Goal: Task Accomplishment & Management: Use online tool/utility

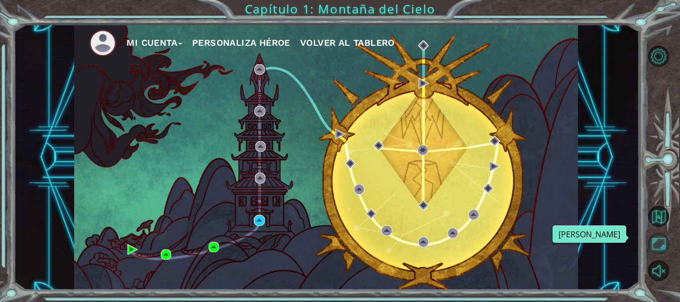
click at [660, 249] on button "Maximizar Navegador" at bounding box center [658, 243] width 21 height 21
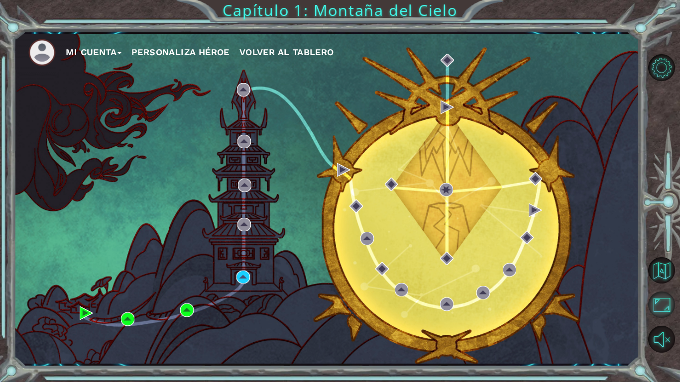
click at [660, 302] on button "Maximizar Navegador" at bounding box center [661, 305] width 27 height 27
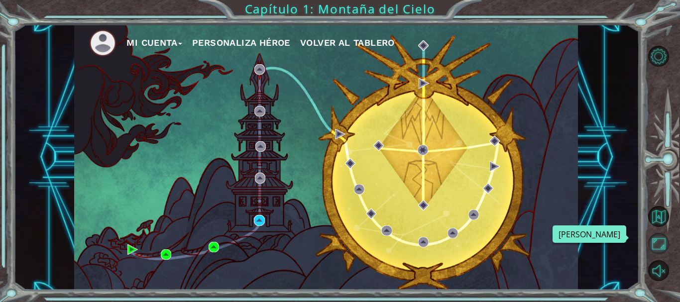
click at [657, 238] on button "Maximizar Navegador" at bounding box center [658, 243] width 21 height 21
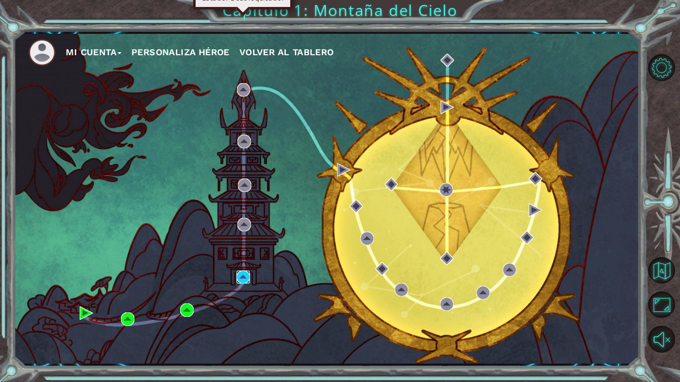
click at [248, 275] on img at bounding box center [242, 277] width 13 height 13
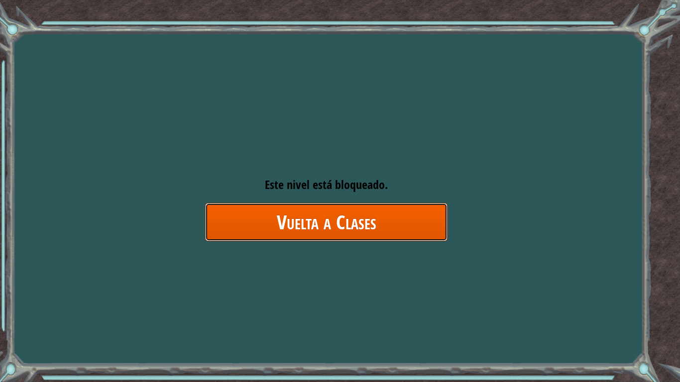
click at [351, 234] on link "Vuelta a Clases" at bounding box center [326, 222] width 242 height 38
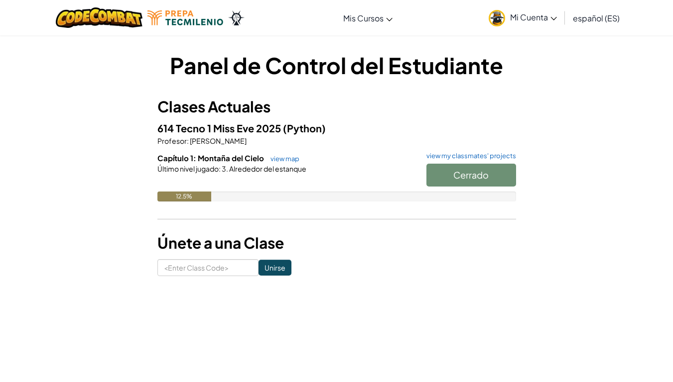
click at [233, 222] on hr at bounding box center [336, 224] width 358 height 10
